Goal: Information Seeking & Learning: Learn about a topic

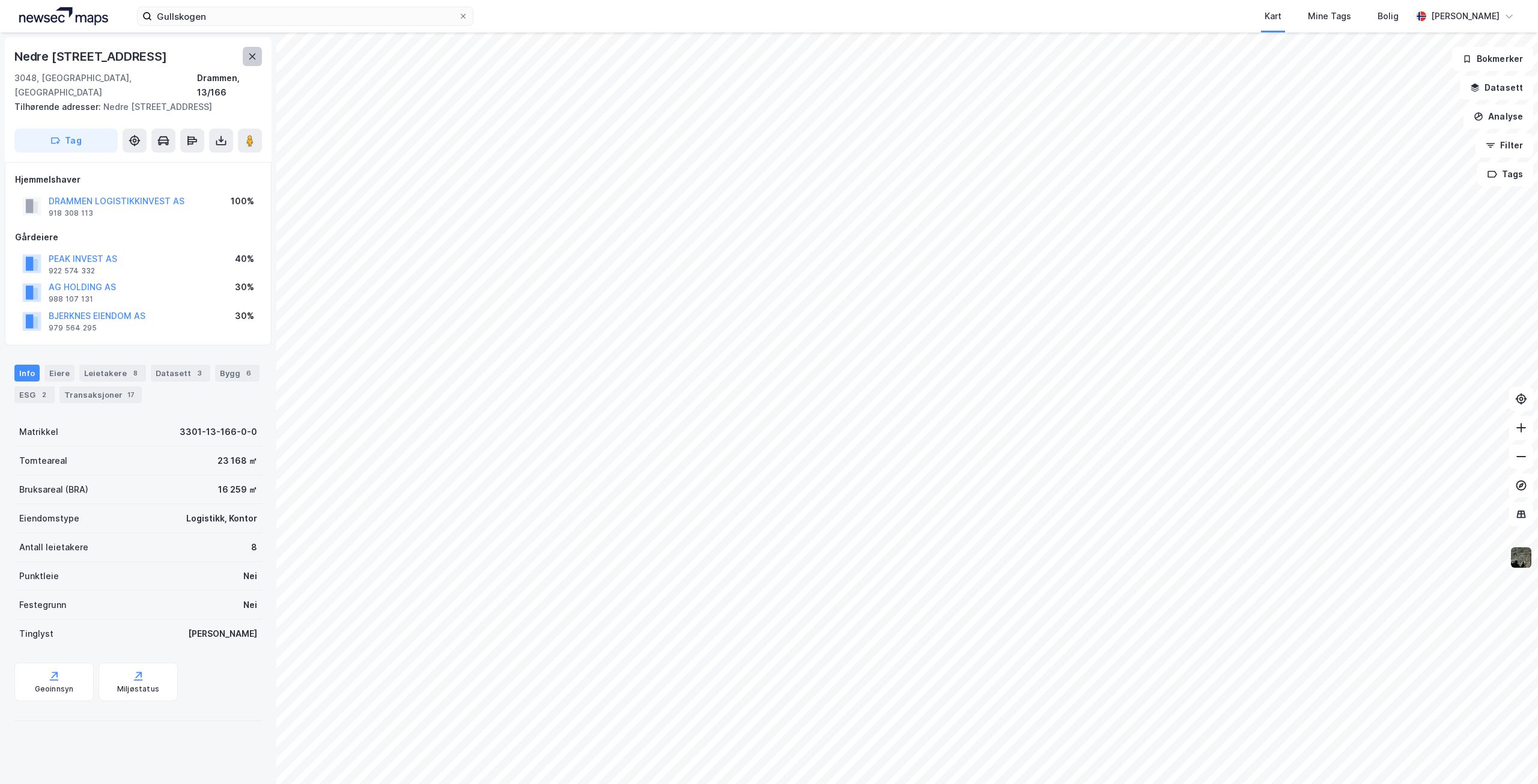
click at [251, 52] on icon at bounding box center [252, 56] width 9 height 9
